Goal: Task Accomplishment & Management: Manage account settings

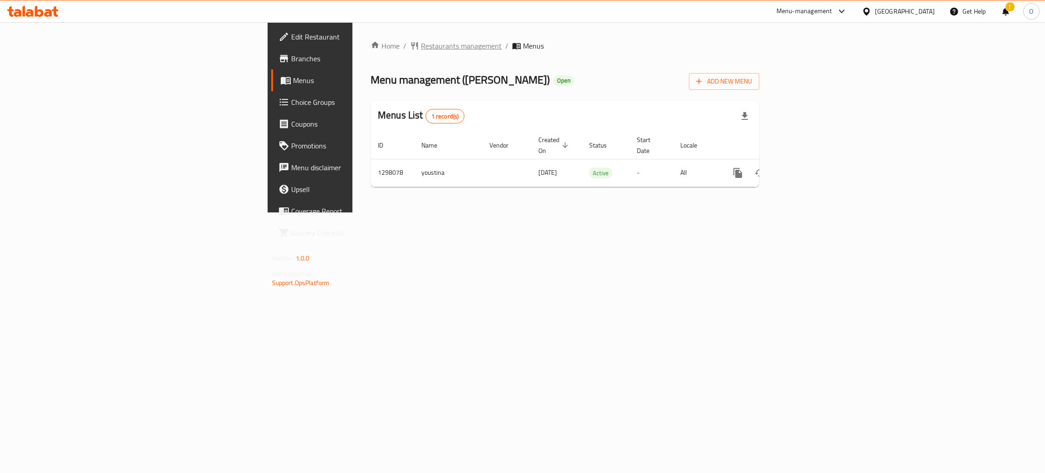
click at [421, 42] on span "Restaurants management" at bounding box center [461, 45] width 81 height 11
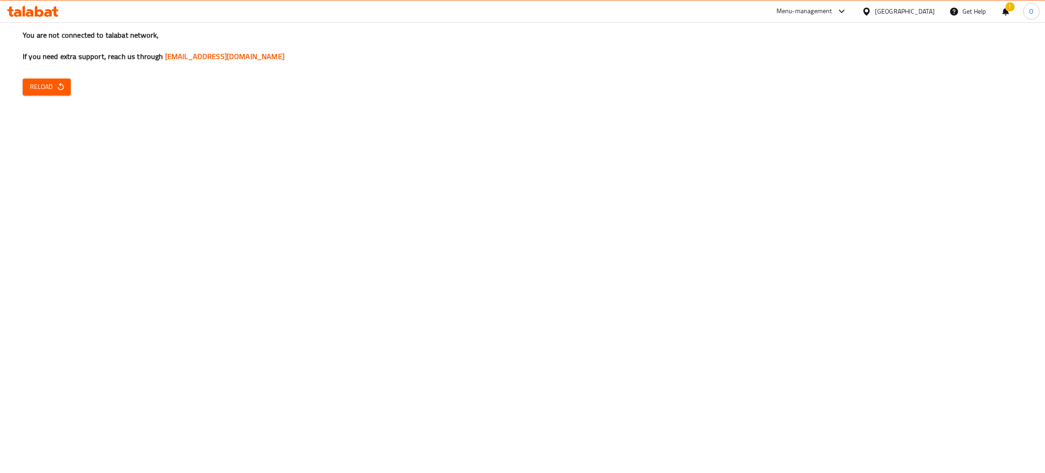
click at [56, 90] on icon "button" at bounding box center [60, 86] width 9 height 9
click at [56, 91] on icon "button" at bounding box center [60, 86] width 9 height 9
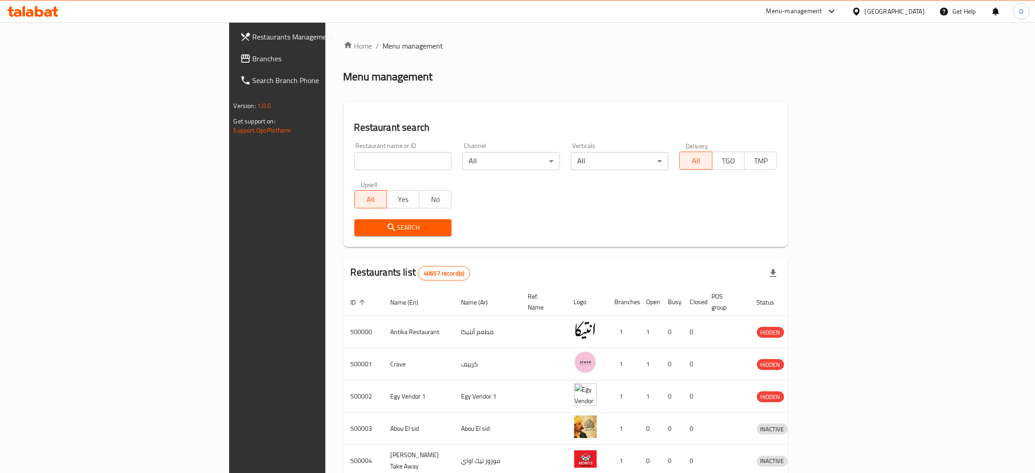
click at [354, 161] on input "search" at bounding box center [403, 161] width 98 height 18
paste input "اللقمة الطيبة"
type input "اللقمة الطيبة"
click button "Search" at bounding box center [403, 227] width 98 height 17
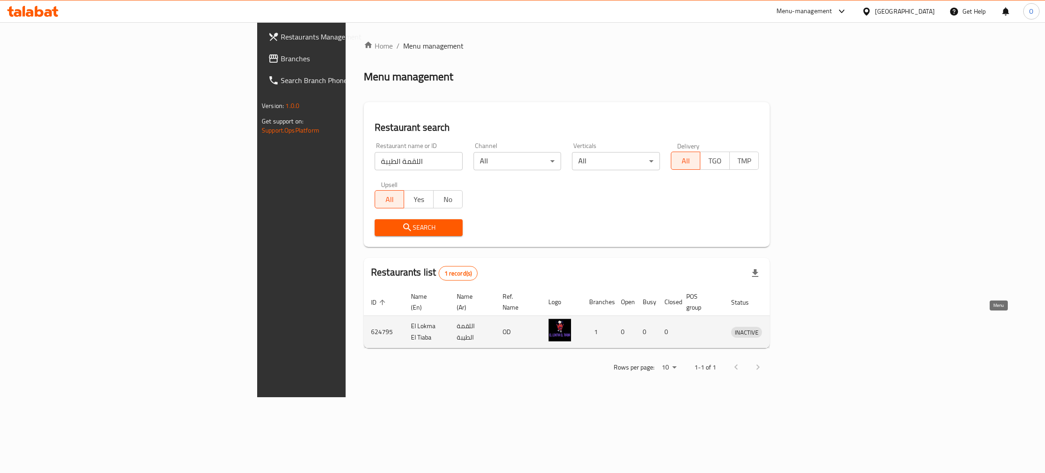
click at [791, 326] on icon "enhanced table" at bounding box center [785, 331] width 11 height 11
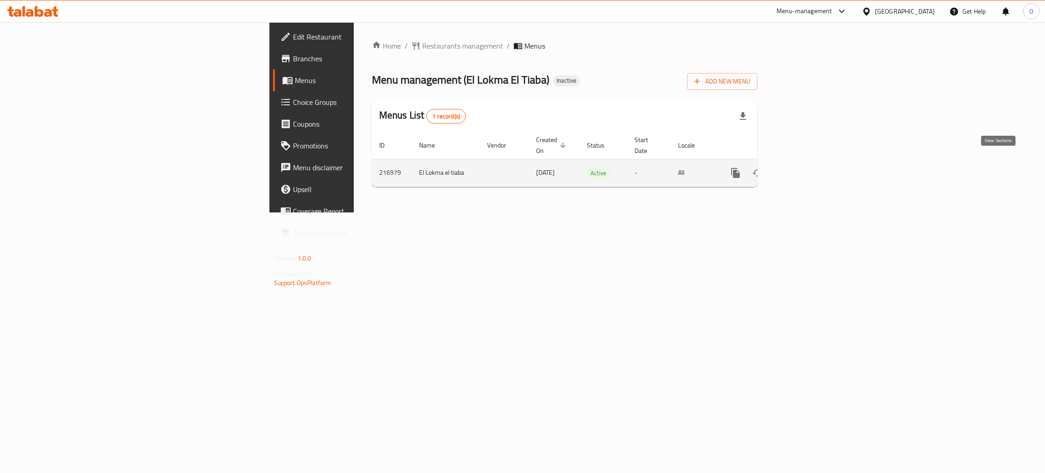
click at [806, 167] on icon "enhanced table" at bounding box center [801, 172] width 11 height 11
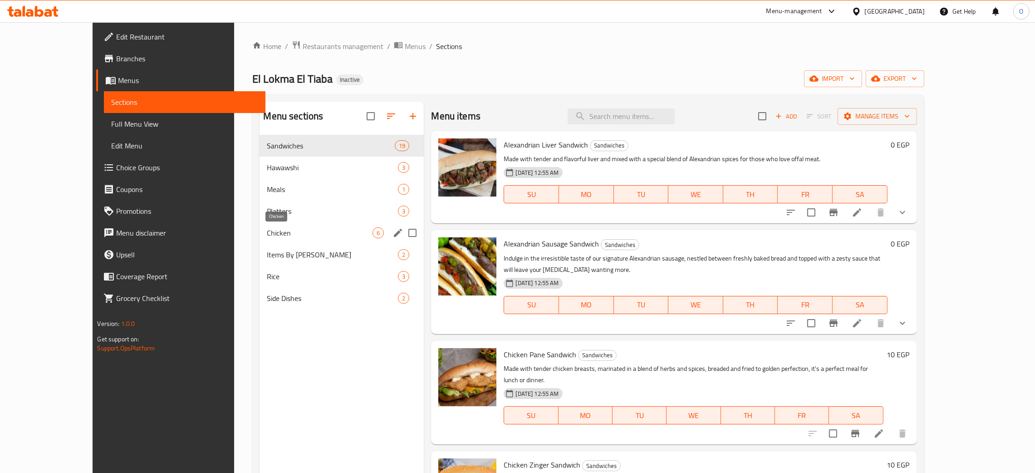
click at [267, 235] on span "Chicken" at bounding box center [320, 232] width 106 height 11
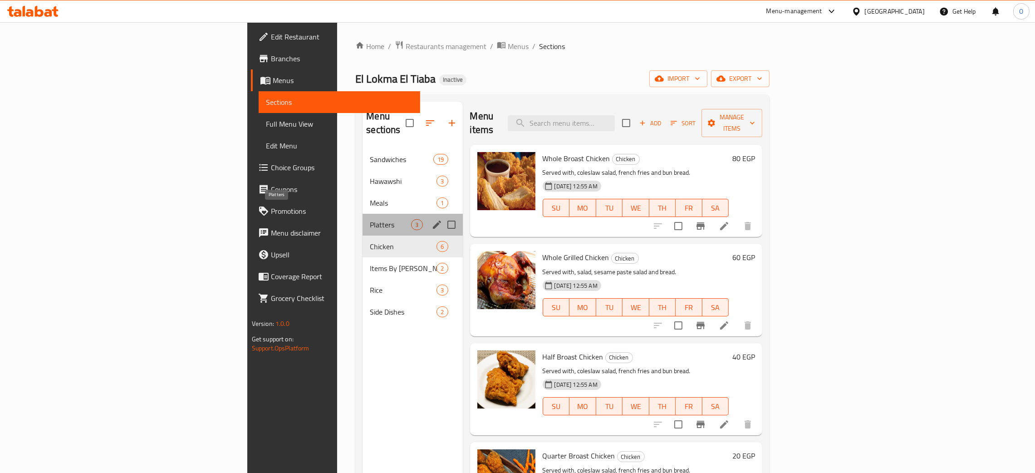
click at [370, 219] on span "Platters" at bounding box center [390, 224] width 41 height 11
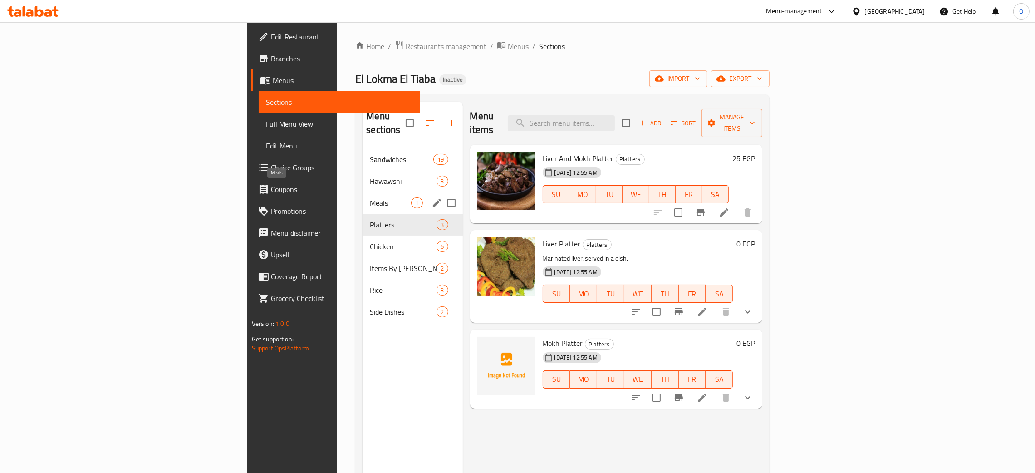
click at [370, 197] on span "Meals" at bounding box center [390, 202] width 41 height 11
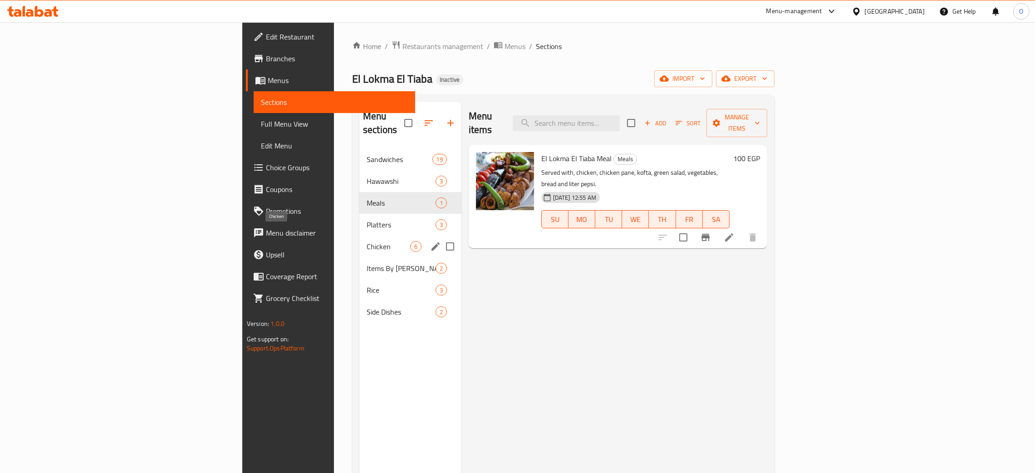
click at [366, 241] on span "Chicken" at bounding box center [388, 246] width 44 height 11
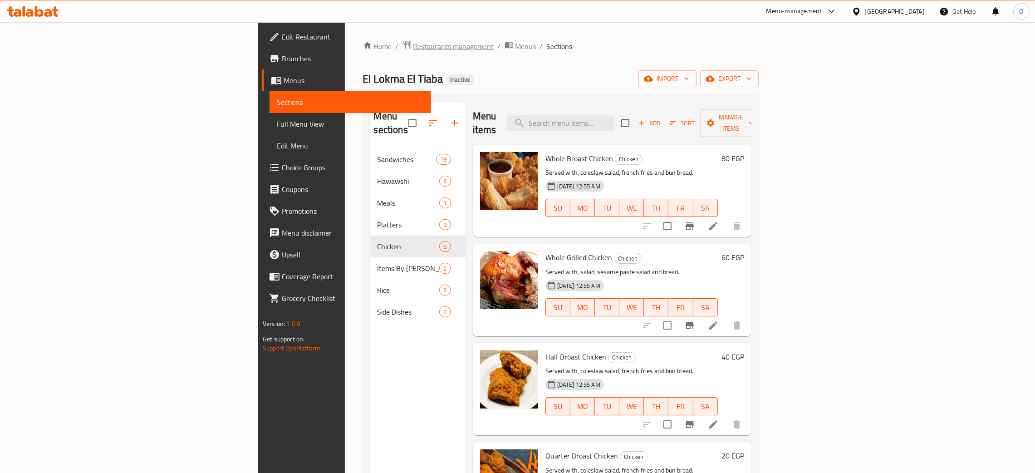
click at [413, 52] on span "Restaurants management" at bounding box center [453, 46] width 81 height 11
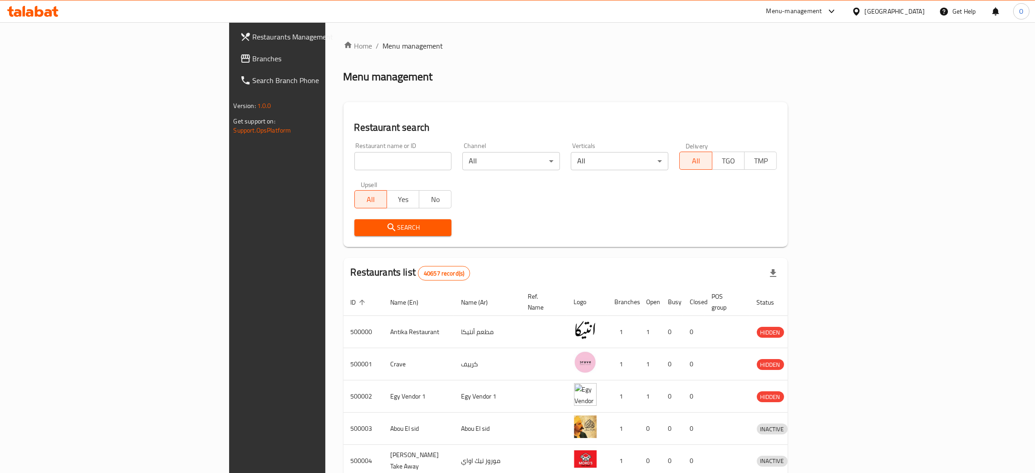
click at [354, 152] on input "search" at bounding box center [403, 161] width 98 height 18
paste input "اكشن"
click button "Search" at bounding box center [403, 227] width 98 height 17
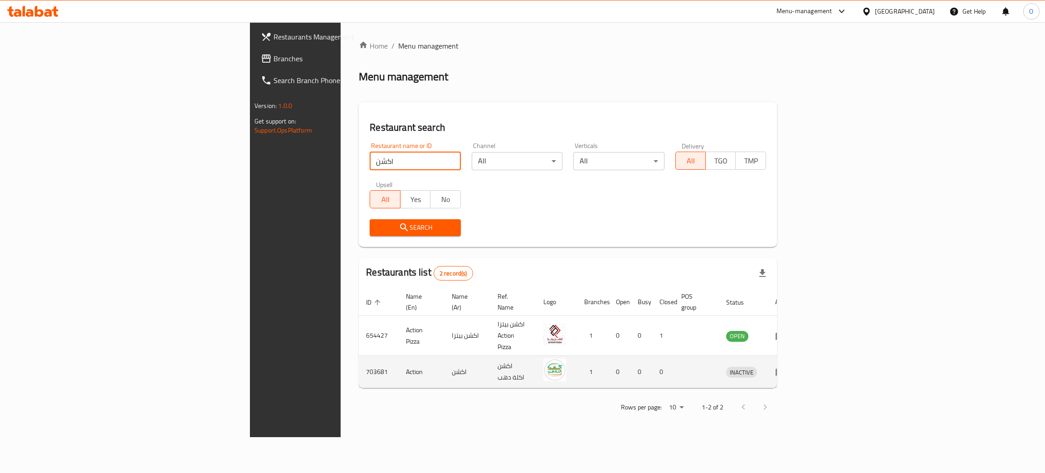
click at [359, 358] on td "703681" at bounding box center [379, 372] width 40 height 32
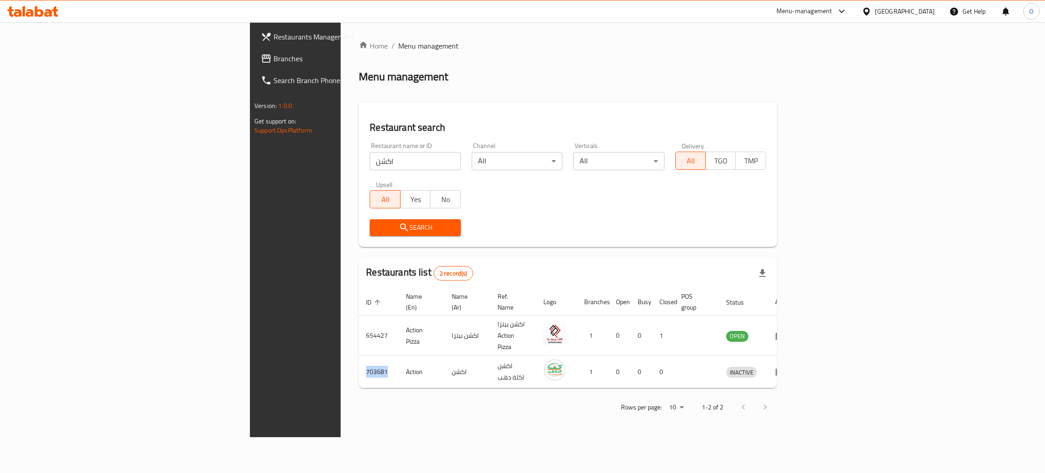
copy td "703681"
click at [250, 137] on div "Restaurants Management Branches Search Branch Phone Version: 1.0.0 Get support …" at bounding box center [522, 229] width 545 height 415
paste input "703681"
type input "703681"
click button "Search" at bounding box center [415, 227] width 91 height 17
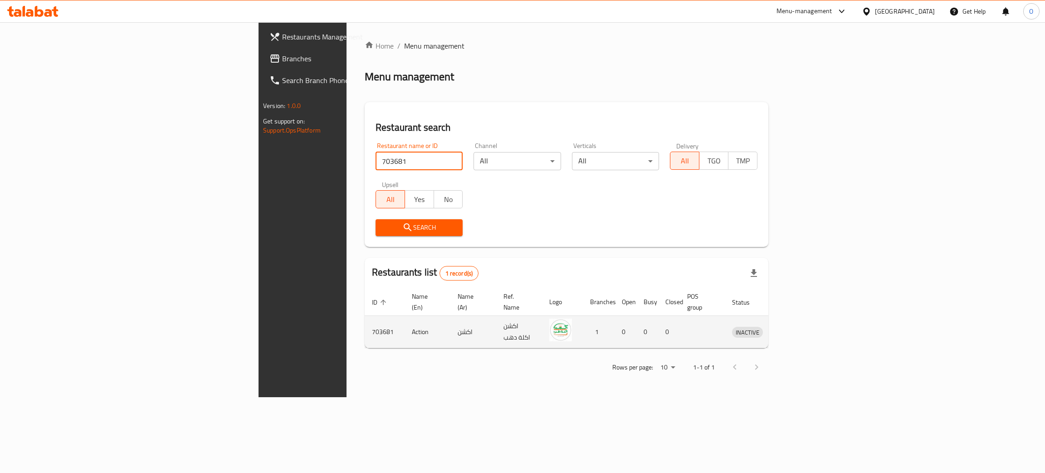
click at [792, 326] on icon "enhanced table" at bounding box center [786, 331] width 11 height 11
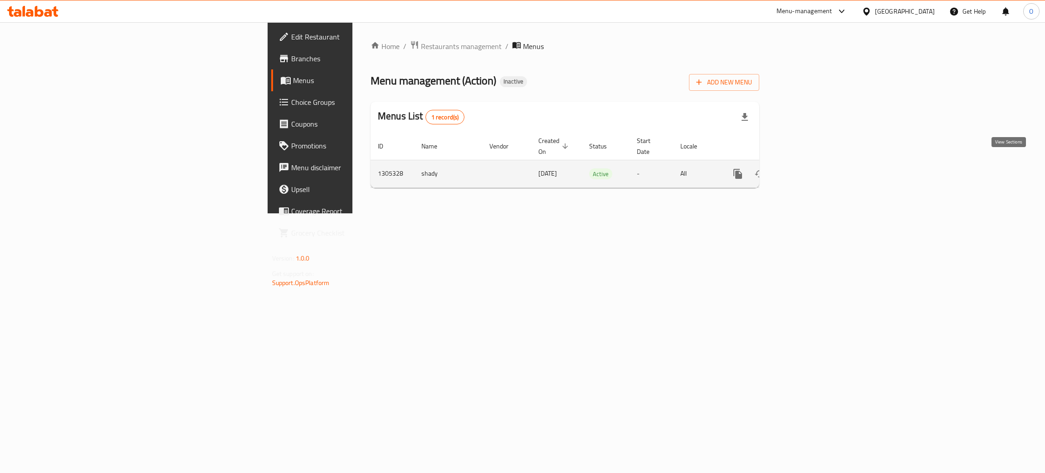
click at [809, 168] on icon "enhanced table" at bounding box center [803, 173] width 11 height 11
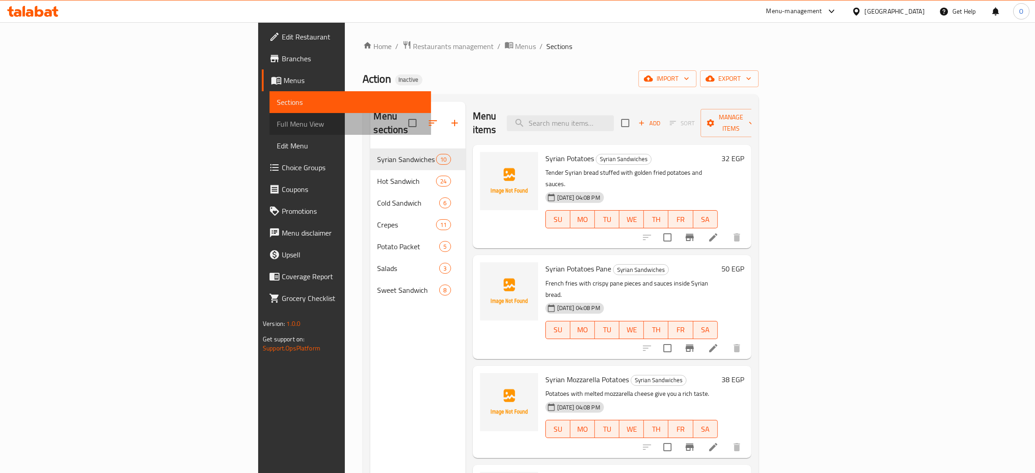
click at [277, 127] on span "Full Menu View" at bounding box center [350, 123] width 147 height 11
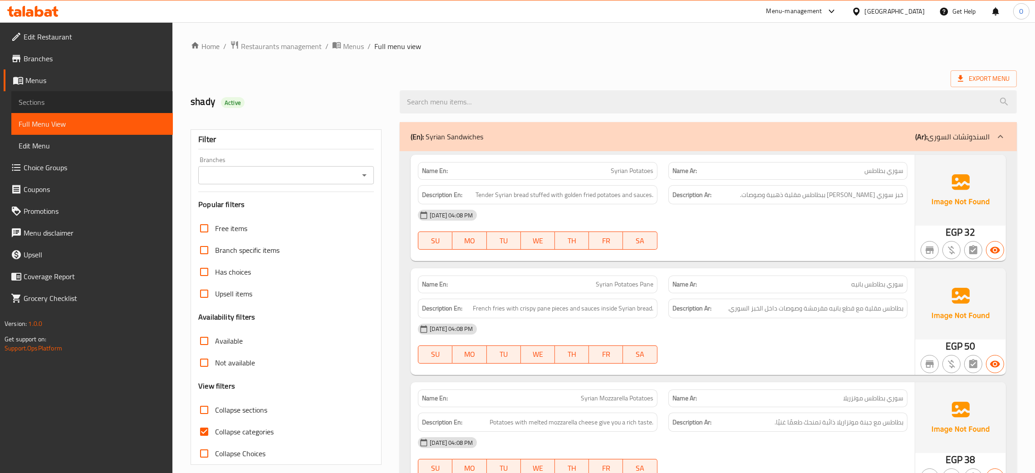
click at [31, 102] on span "Sections" at bounding box center [92, 102] width 147 height 11
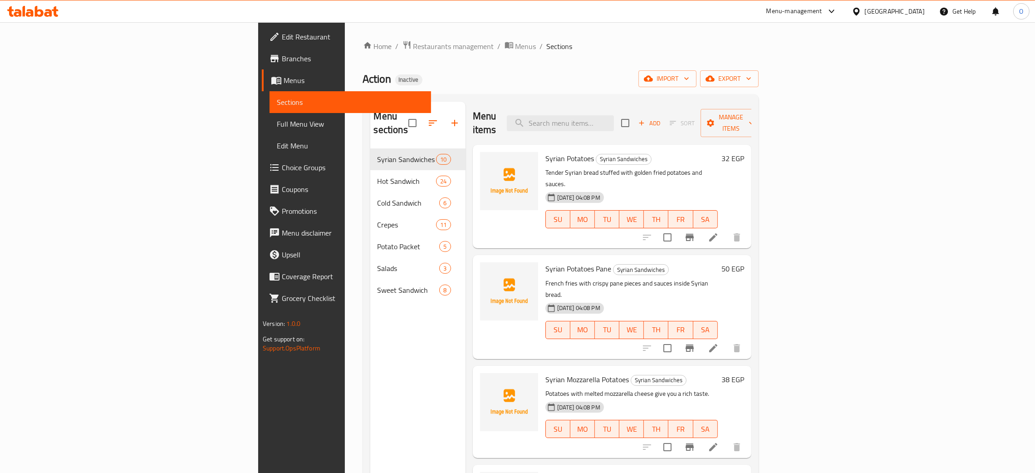
click at [269, 130] on link "Full Menu View" at bounding box center [349, 124] width 161 height 22
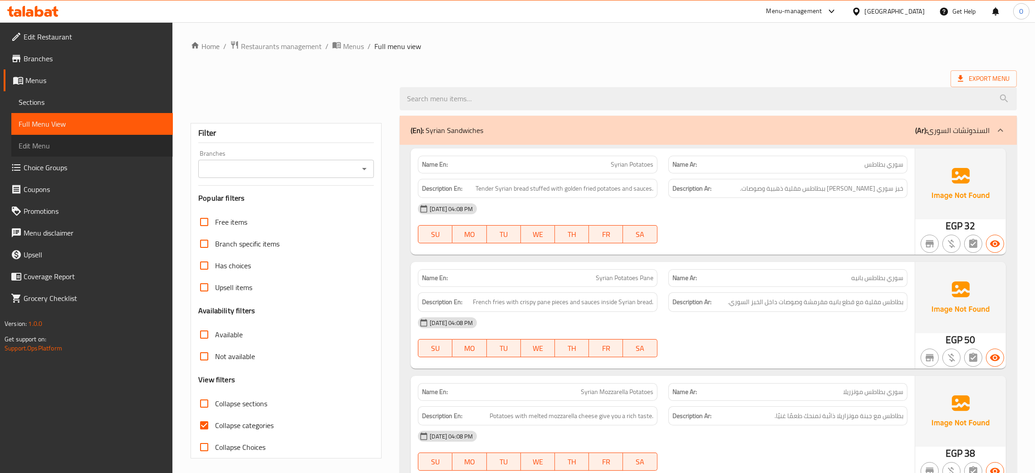
click at [36, 146] on span "Edit Menu" at bounding box center [92, 145] width 147 height 11
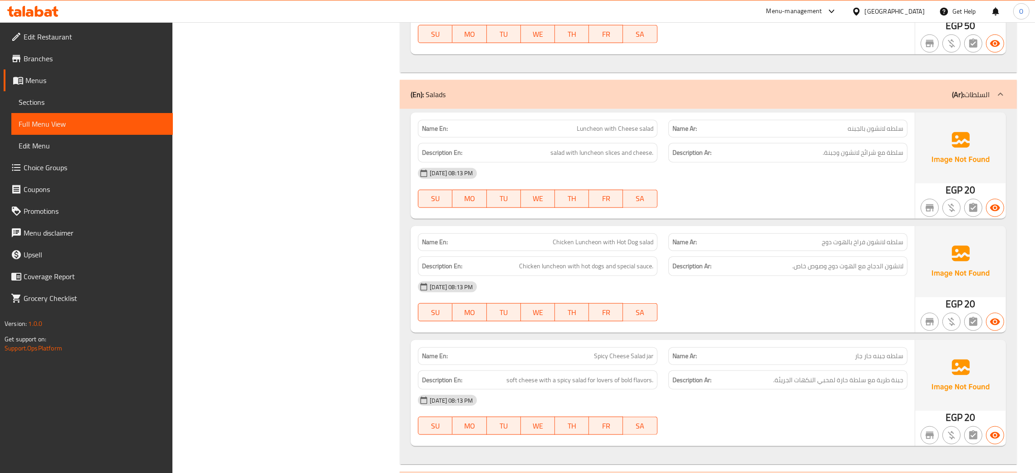
scroll to position [6741, 0]
